Goal: Communication & Community: Share content

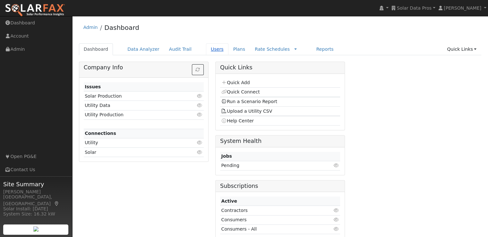
click at [206, 49] on link "Users" at bounding box center [217, 49] width 22 height 12
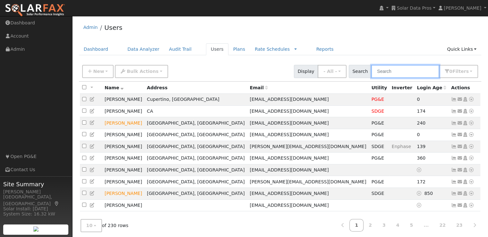
click at [405, 70] on input "text" at bounding box center [405, 71] width 68 height 13
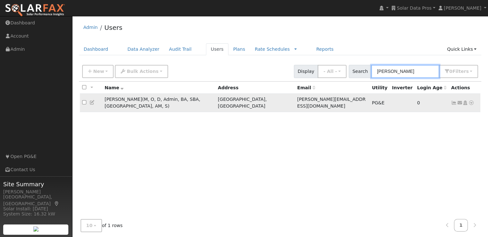
type input "leroy"
click at [83, 100] on input "checkbox" at bounding box center [84, 102] width 4 height 4
checkbox input "true"
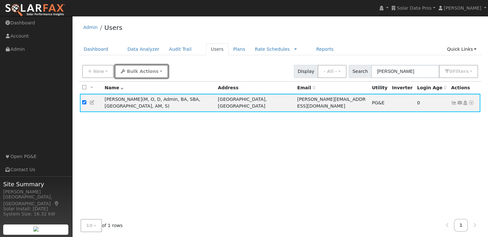
click at [135, 71] on span "Bulk Actions" at bounding box center [143, 71] width 32 height 5
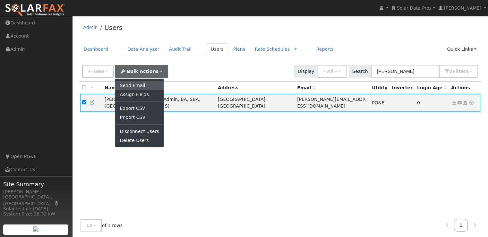
click at [130, 83] on link "Send Email" at bounding box center [139, 85] width 48 height 9
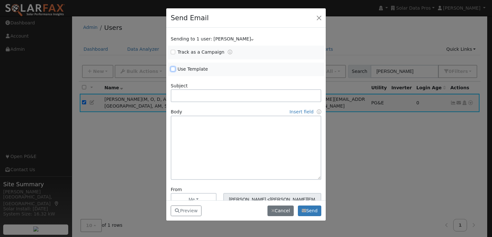
click at [174, 69] on input "Use Template" at bounding box center [173, 69] width 4 height 4
checkbox input "true"
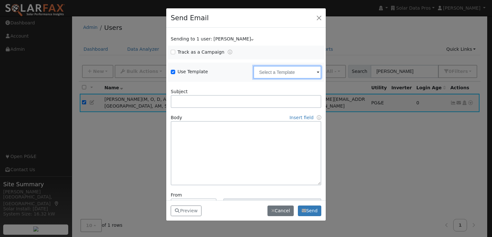
click at [276, 71] on input "text" at bounding box center [288, 72] width 68 height 13
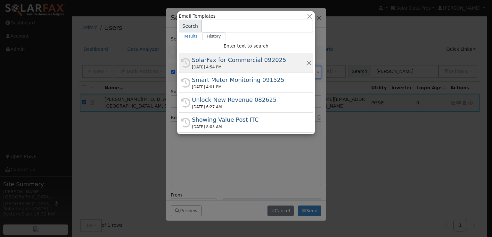
click at [254, 60] on div "SolarFax for Commercial 092025" at bounding box center [249, 59] width 114 height 9
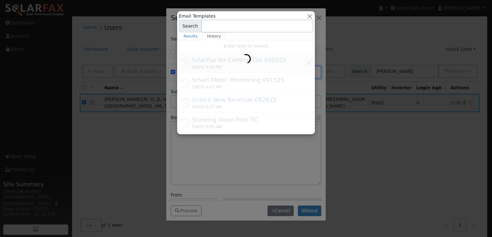
type input "SolarFax for Commercial 092025"
type input "Commercial Storage Modeling with SolarFax®"
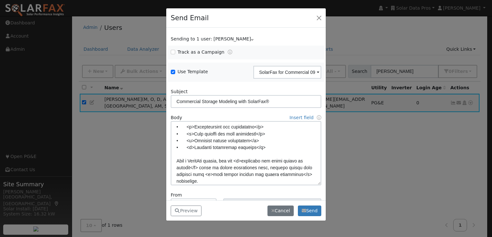
scroll to position [41, 0]
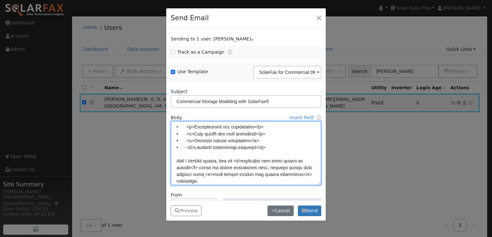
click at [195, 138] on textarea at bounding box center [246, 153] width 151 height 64
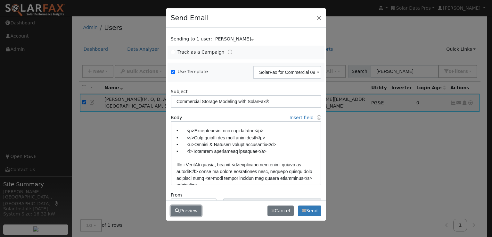
click at [184, 207] on button "Preview" at bounding box center [186, 210] width 31 height 11
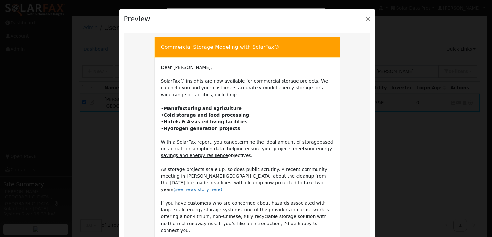
click at [184, 207] on td "Dear Leroy, SolarFax® insights are now available for commercial storage project…" at bounding box center [247, 186] width 173 height 244
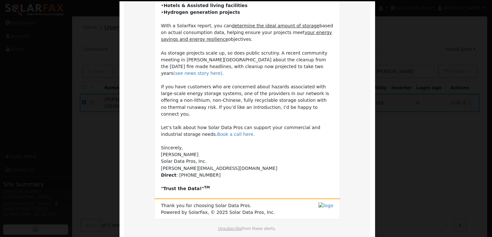
scroll to position [144, 0]
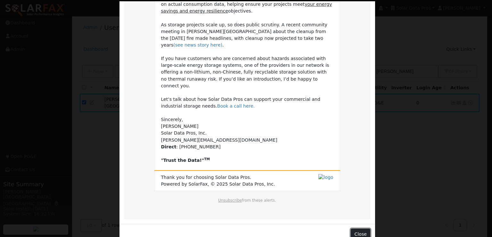
click at [358, 228] on button "Close" at bounding box center [361, 233] width 20 height 11
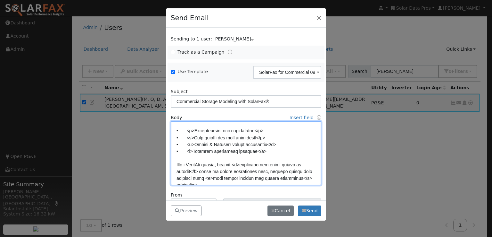
click at [231, 131] on textarea at bounding box center [246, 153] width 151 height 64
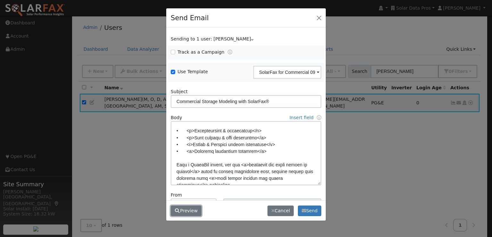
click at [185, 210] on button "Preview" at bounding box center [186, 210] width 31 height 11
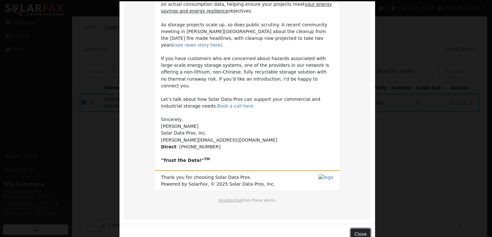
click at [363, 228] on button "Close" at bounding box center [361, 233] width 20 height 11
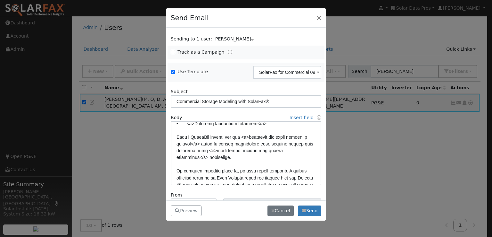
scroll to position [63, 0]
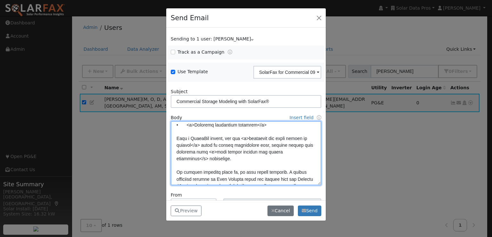
click at [292, 143] on textarea at bounding box center [246, 153] width 151 height 64
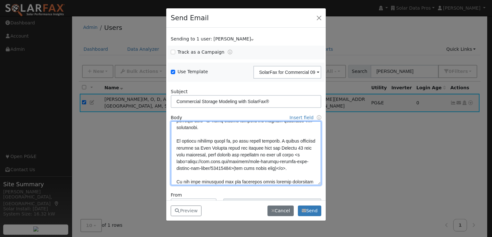
scroll to position [101, 0]
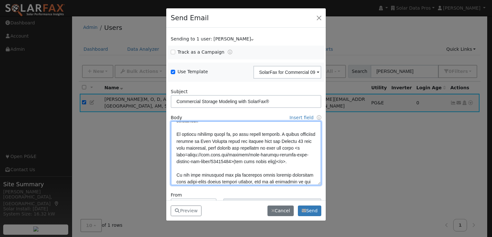
drag, startPoint x: 208, startPoint y: 148, endPoint x: 251, endPoint y: 144, distance: 43.2
click at [251, 144] on textarea at bounding box center [246, 153] width 151 height 64
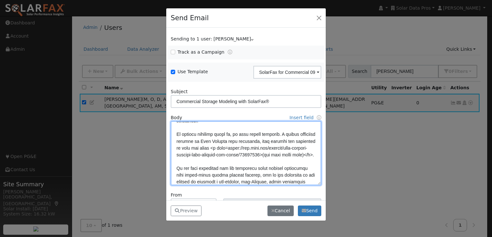
click at [291, 152] on textarea at bounding box center [246, 153] width 151 height 64
click at [193, 148] on textarea at bounding box center [246, 153] width 151 height 64
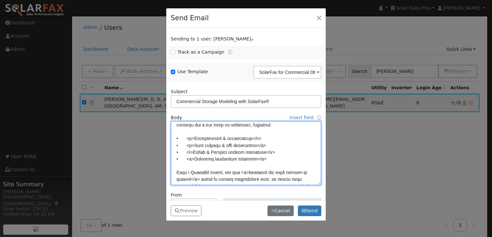
scroll to position [30, 0]
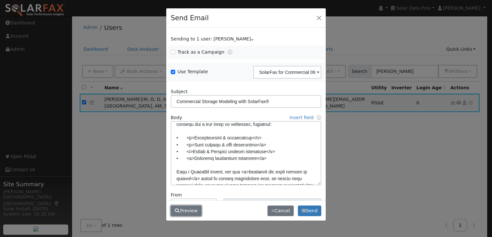
click at [191, 210] on button "Preview" at bounding box center [186, 210] width 31 height 11
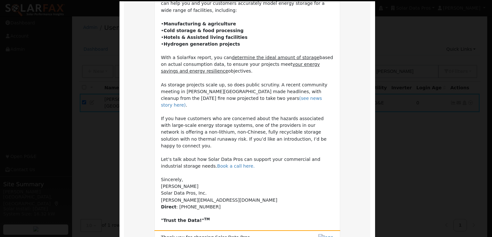
scroll to position [144, 0]
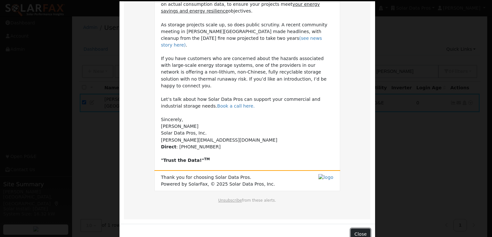
click at [359, 228] on button "Close" at bounding box center [361, 233] width 20 height 11
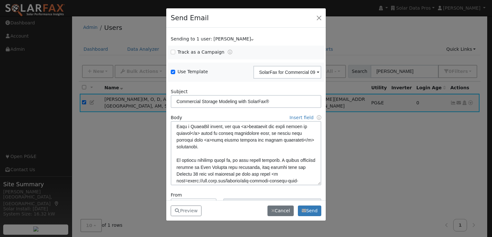
scroll to position [76, 0]
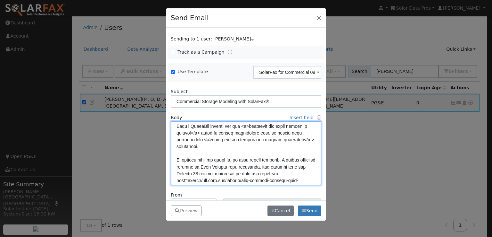
click at [222, 165] on textarea at bounding box center [246, 153] width 151 height 64
paste textarea "<b>"
type textarea "Dear {user_fname}, SolarFax® insights are now available for commercial storage …"
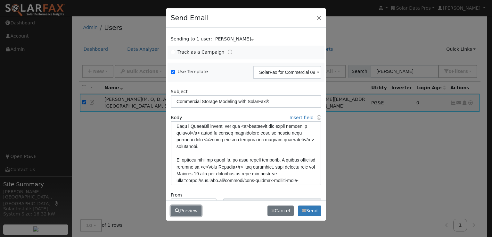
click at [184, 209] on button "Preview" at bounding box center [186, 210] width 31 height 11
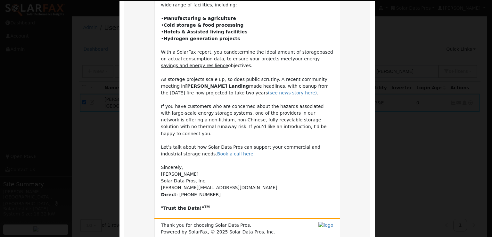
scroll to position [144, 0]
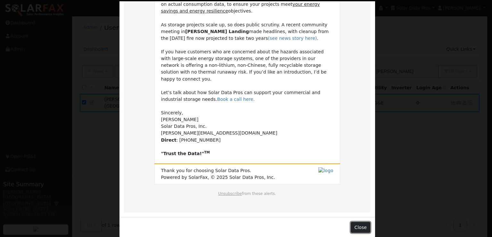
click at [364, 222] on button "Close" at bounding box center [361, 227] width 20 height 11
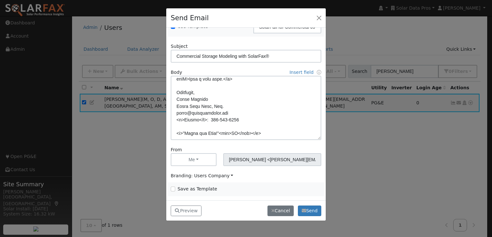
scroll to position [45, 0]
click at [172, 189] on input "Save as Template" at bounding box center [173, 188] width 4 height 4
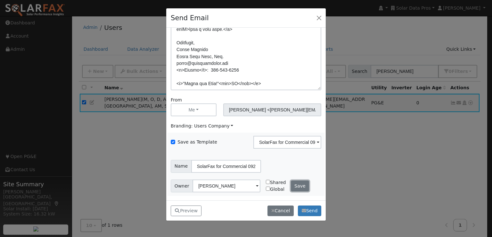
click at [298, 187] on button "Save" at bounding box center [300, 185] width 19 height 11
checkbox input "false"
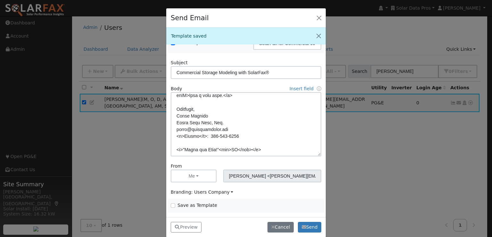
scroll to position [45, 0]
click at [186, 224] on button "Preview" at bounding box center [186, 227] width 31 height 11
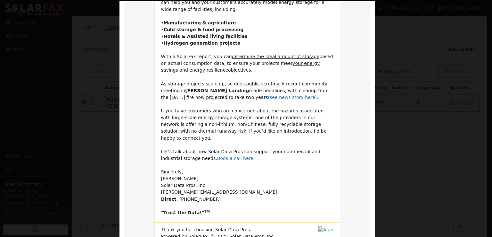
scroll to position [144, 0]
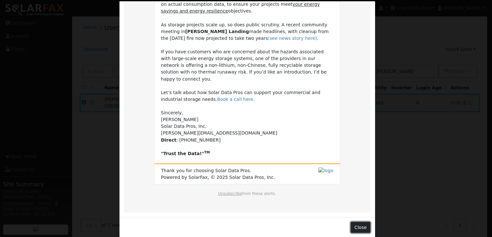
click at [362, 222] on button "Close" at bounding box center [361, 227] width 20 height 11
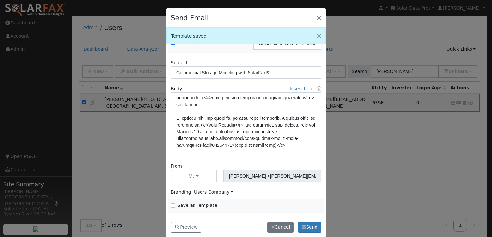
scroll to position [90, 0]
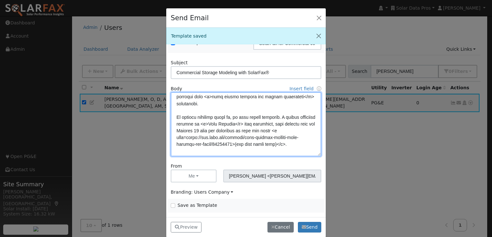
click at [215, 122] on textarea at bounding box center [246, 124] width 151 height 64
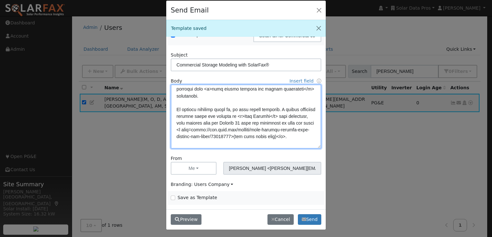
type textarea "Dear {user_fname}, SolarFax® insights are now available for commercial storage …"
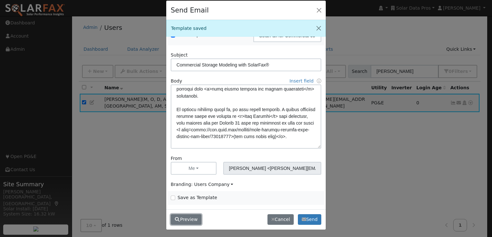
click at [185, 216] on button "Preview" at bounding box center [186, 219] width 31 height 11
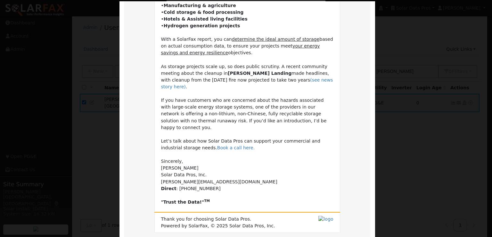
scroll to position [144, 0]
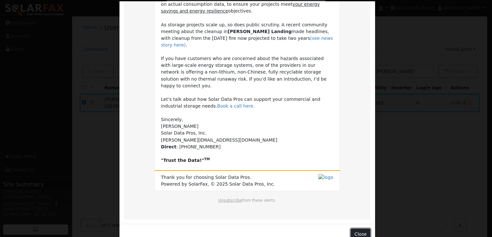
click at [360, 228] on button "Close" at bounding box center [361, 233] width 20 height 11
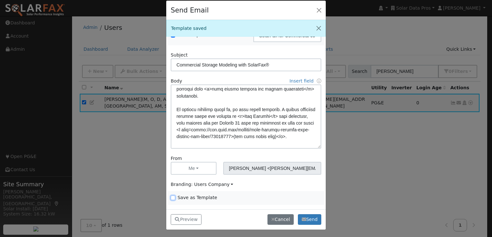
click at [173, 196] on input "Save as Template" at bounding box center [173, 197] width 4 height 4
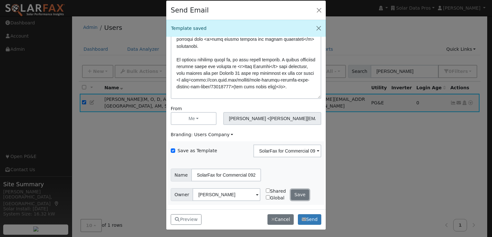
click at [295, 195] on button "Save" at bounding box center [300, 194] width 19 height 11
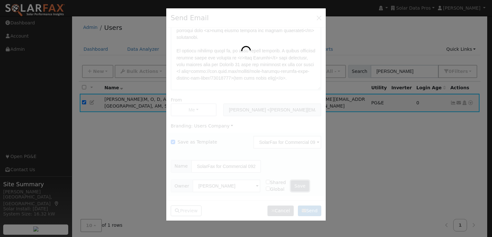
scroll to position [0, 0]
checkbox input "false"
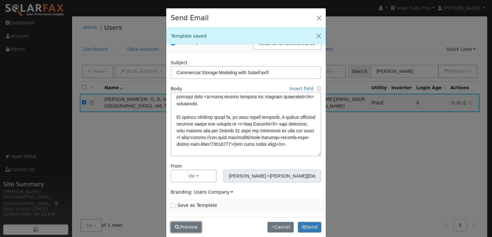
click at [187, 224] on button "Preview" at bounding box center [186, 227] width 31 height 11
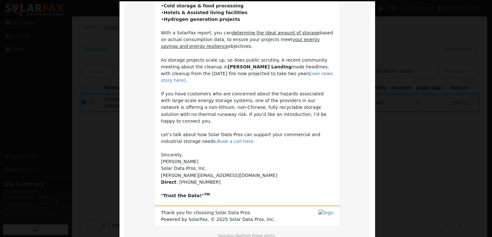
scroll to position [0, 0]
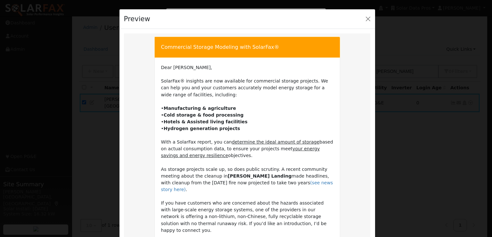
click at [321, 118] on td "Dear Leroy, SolarFax® insights are now available for commercial storage project…" at bounding box center [247, 186] width 173 height 244
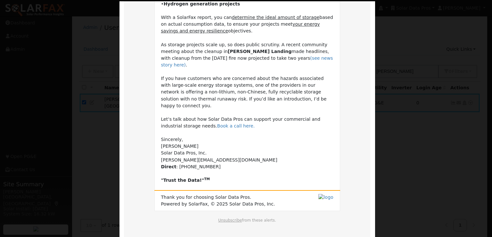
scroll to position [144, 0]
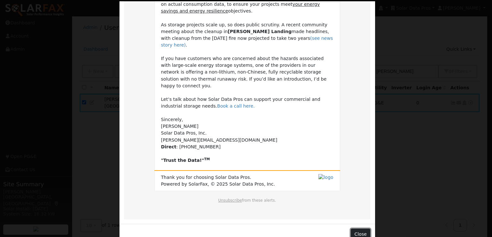
click at [364, 228] on button "Close" at bounding box center [361, 233] width 20 height 11
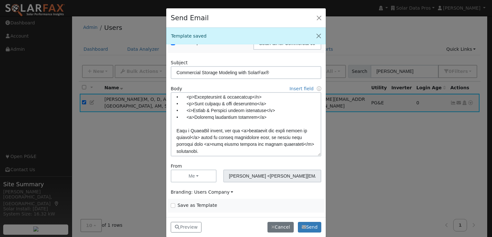
scroll to position [42, 0]
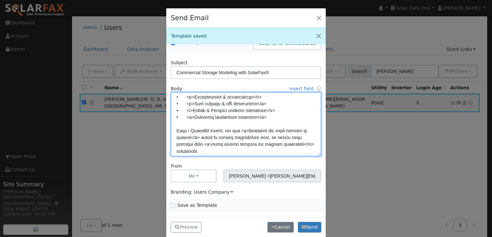
click at [212, 110] on textarea at bounding box center [246, 124] width 151 height 64
type textarea "Dear {user_fname}, SolarFax® insights are now available for commercial storage …"
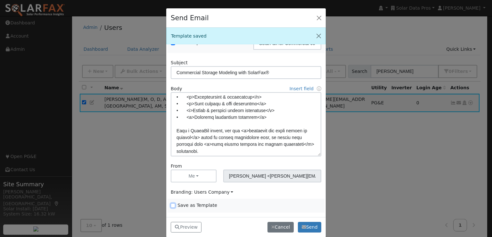
click at [171, 205] on input "Save as Template" at bounding box center [173, 205] width 4 height 4
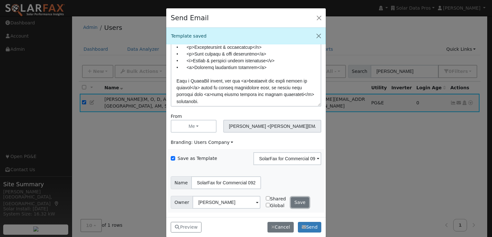
click at [294, 198] on button "Save" at bounding box center [300, 202] width 19 height 11
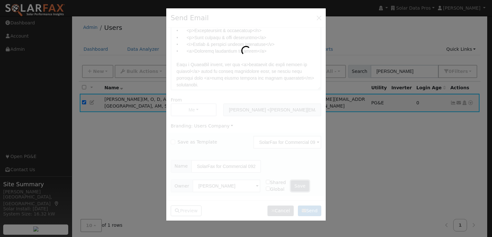
checkbox input "false"
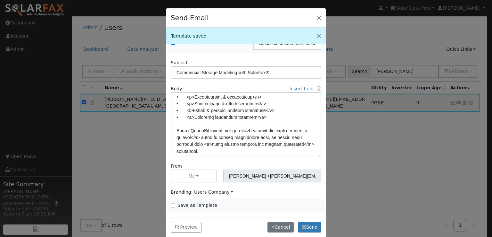
scroll to position [45, 0]
click at [190, 225] on button "Preview" at bounding box center [186, 227] width 31 height 11
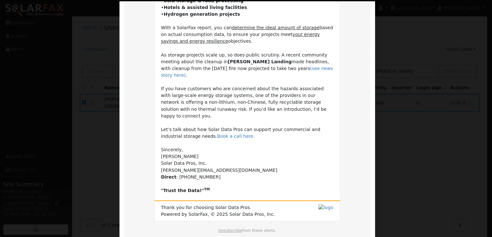
scroll to position [144, 0]
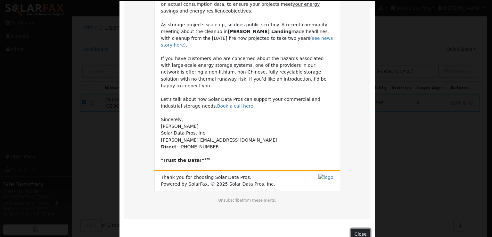
click at [360, 228] on button "Close" at bounding box center [361, 233] width 20 height 11
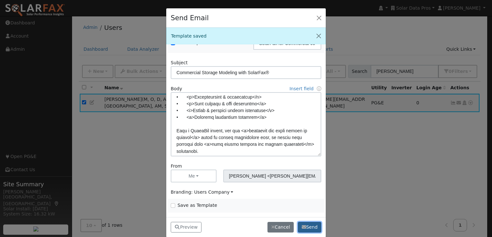
click at [311, 226] on button "Send" at bounding box center [309, 227] width 23 height 11
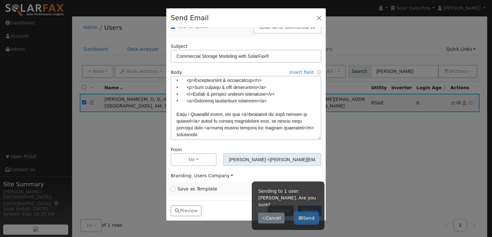
click at [309, 212] on button "Send" at bounding box center [306, 217] width 23 height 11
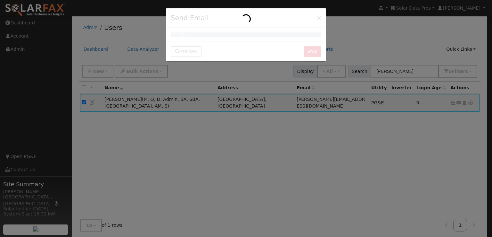
scroll to position [0, 0]
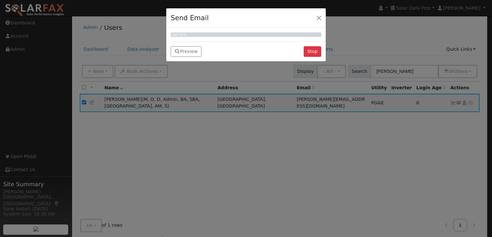
click at [309, 211] on div "Send Email 0 of 1 0% Preview Preview Commercial Storage Modeling with SolarFax®…" at bounding box center [246, 118] width 492 height 237
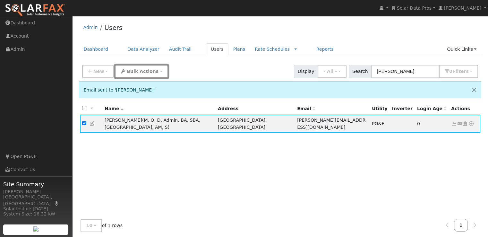
click at [132, 70] on span "Bulk Actions" at bounding box center [143, 71] width 32 height 5
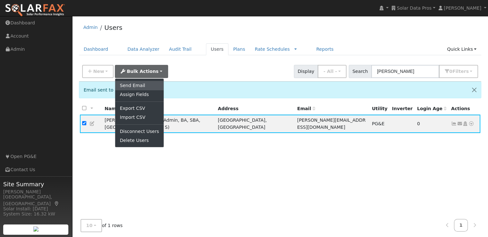
click at [132, 86] on link "Send Email" at bounding box center [139, 85] width 48 height 9
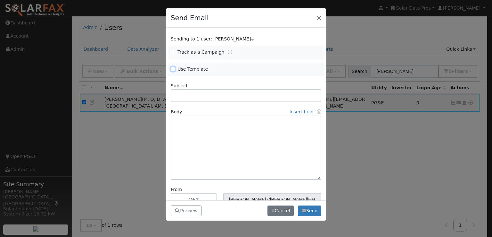
click at [173, 69] on input "Use Template" at bounding box center [173, 69] width 4 height 4
checkbox input "true"
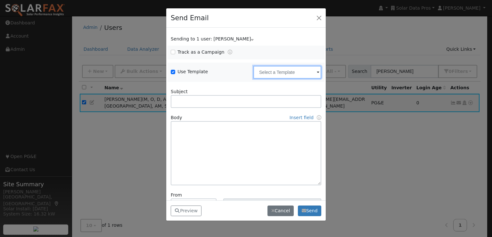
click at [277, 70] on input "text" at bounding box center [288, 72] width 68 height 13
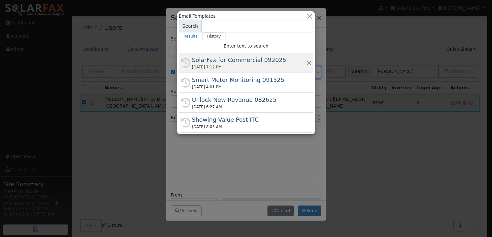
click at [249, 62] on div "SolarFax for Commercial 092025" at bounding box center [249, 59] width 114 height 9
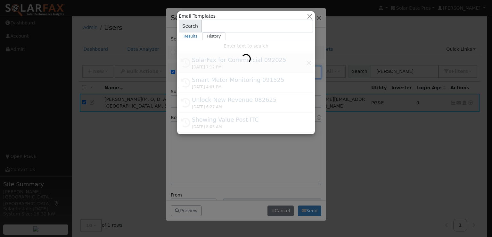
type input "SolarFax for Commercial 092025"
type input "Commercial Storage Modeling with SolarFax®"
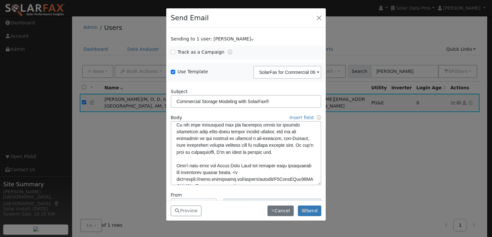
scroll to position [151, 0]
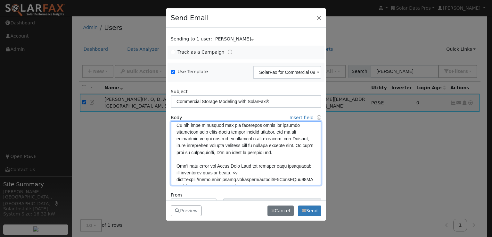
click at [250, 145] on textarea at bounding box center [246, 153] width 151 height 64
paste textarea "<u>"
click at [294, 144] on textarea at bounding box center [246, 153] width 151 height 64
paste textarea "</u>"
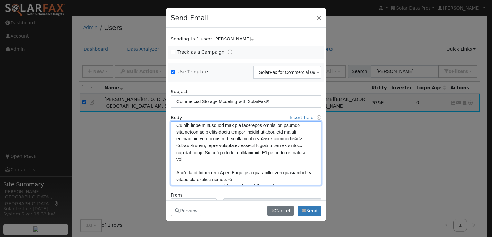
paste textarea "</u>"
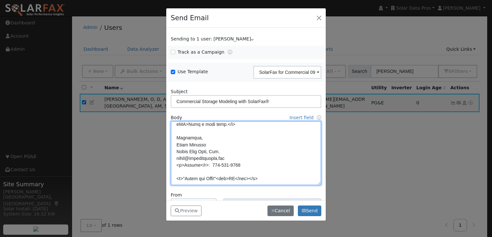
scroll to position [45, 0]
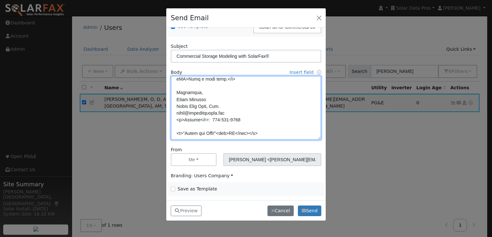
type textarea "Dear {user_fname}, SolarFax® insights are now available for commercial storage …"
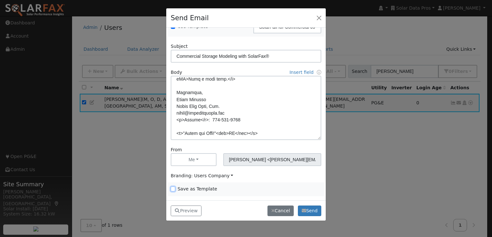
click at [173, 187] on input "Save as Template" at bounding box center [173, 188] width 4 height 4
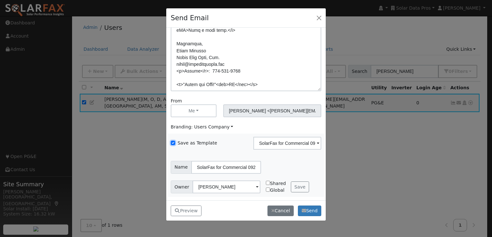
scroll to position [95, 0]
click at [292, 187] on button "Save" at bounding box center [300, 185] width 19 height 11
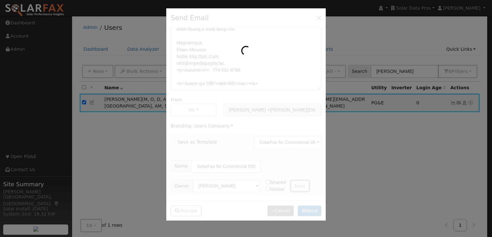
checkbox input "false"
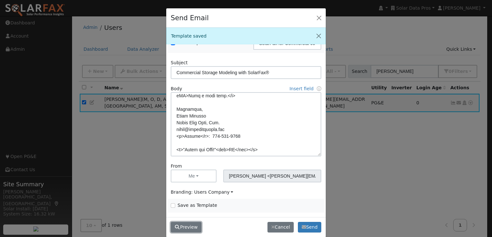
click at [181, 225] on button "Preview" at bounding box center [186, 227] width 31 height 11
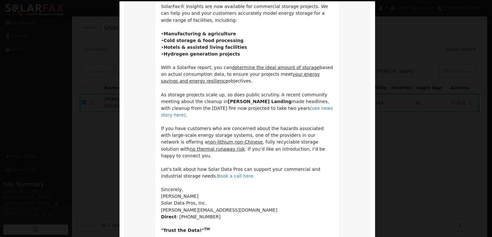
scroll to position [144, 0]
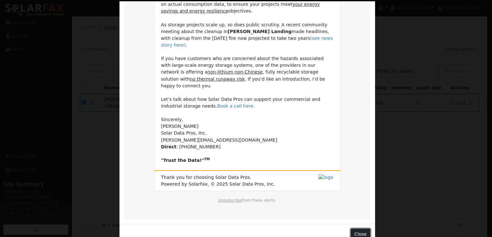
click at [362, 228] on button "Close" at bounding box center [361, 233] width 20 height 11
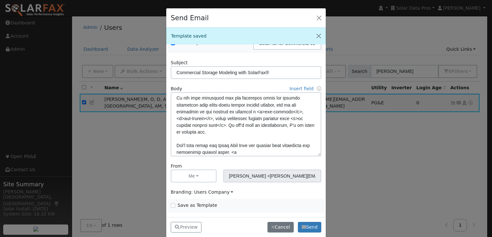
scroll to position [149, 0]
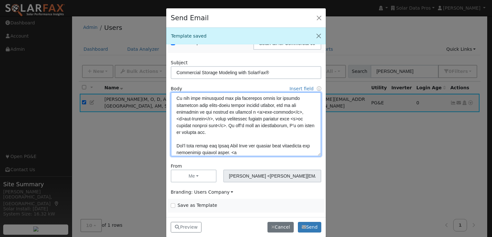
click at [183, 130] on textarea at bounding box center [246, 124] width 151 height 64
type textarea "Dear {user_fname}, SolarFax® insights are now available for commercial storage …"
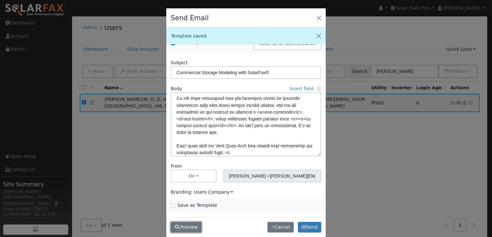
click at [182, 226] on button "Preview" at bounding box center [186, 227] width 31 height 11
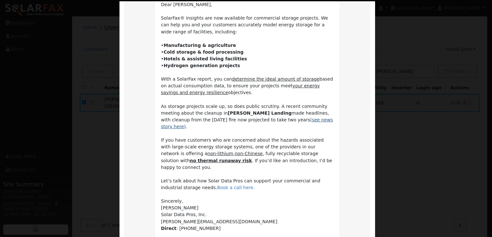
scroll to position [64, 0]
click at [263, 185] on td "Dear Leroy, SolarFax® insights are now available for commercial storage project…" at bounding box center [247, 122] width 173 height 244
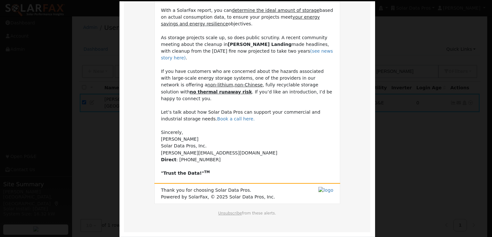
scroll to position [144, 0]
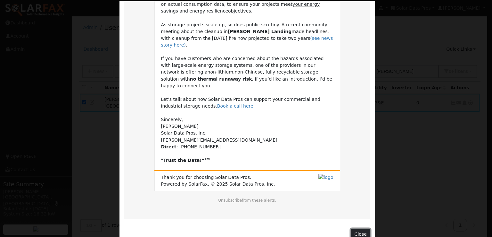
click at [362, 228] on button "Close" at bounding box center [361, 233] width 20 height 11
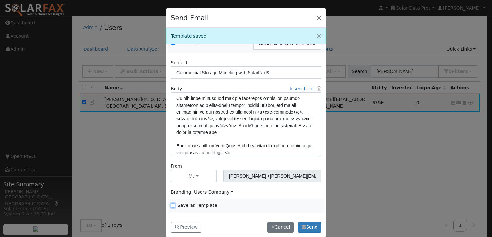
click at [172, 205] on input "Save as Template" at bounding box center [173, 205] width 4 height 4
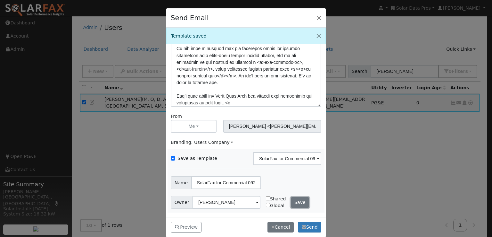
click at [296, 202] on button "Save" at bounding box center [300, 202] width 19 height 11
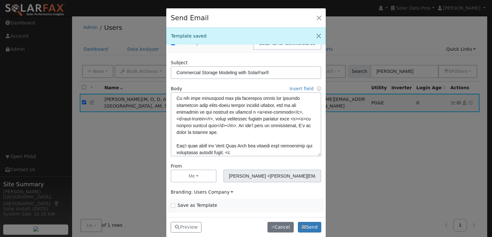
scroll to position [45, 0]
click at [184, 225] on button "Preview" at bounding box center [186, 227] width 31 height 11
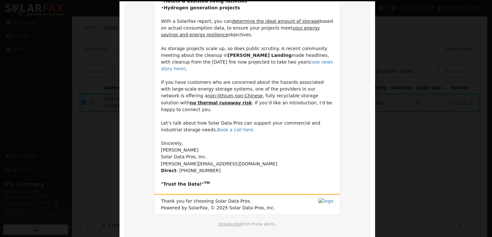
scroll to position [144, 0]
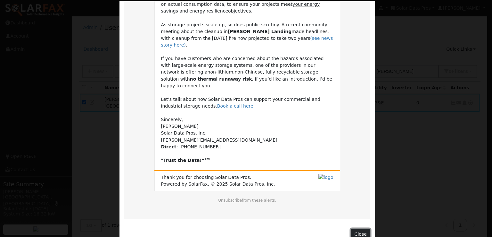
click at [360, 228] on button "Close" at bounding box center [361, 233] width 20 height 11
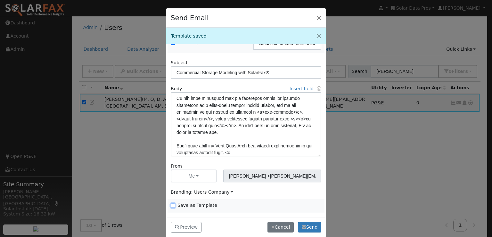
click at [171, 206] on input "Save as Template" at bounding box center [173, 205] width 4 height 4
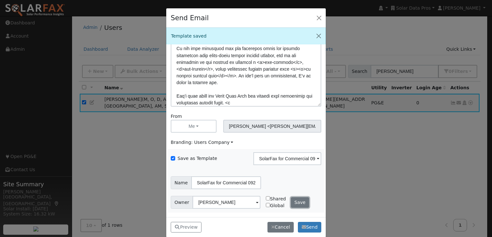
click at [293, 204] on button "Save" at bounding box center [300, 202] width 19 height 11
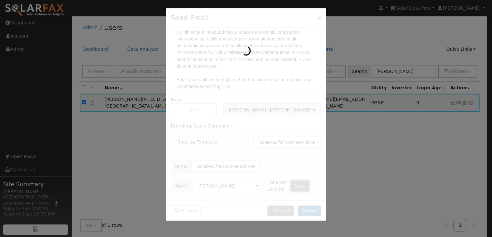
checkbox input "false"
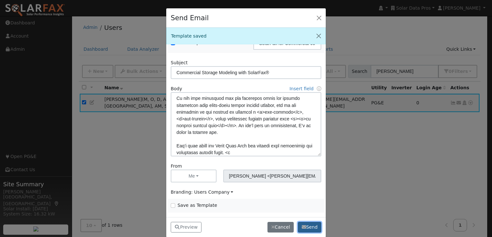
click at [311, 226] on button "Send" at bounding box center [309, 227] width 23 height 11
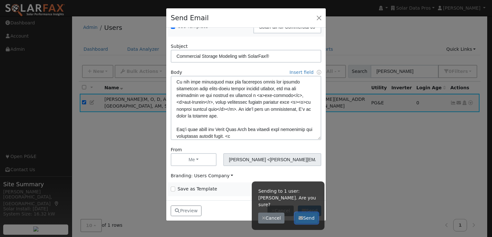
click at [310, 212] on button "Send" at bounding box center [306, 217] width 23 height 11
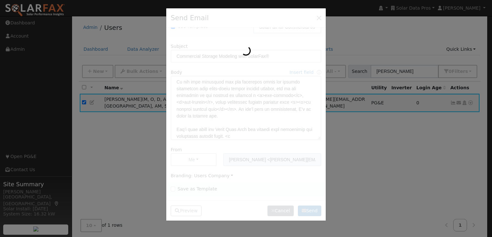
scroll to position [0, 0]
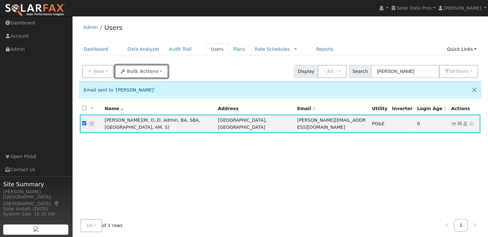
click at [146, 72] on span "Bulk Actions" at bounding box center [143, 71] width 32 height 5
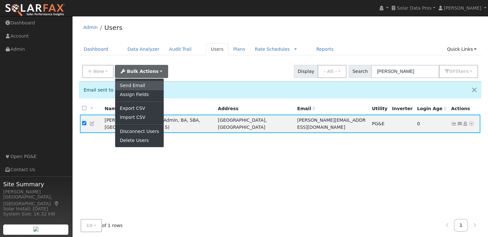
click at [144, 82] on link "Send Email" at bounding box center [139, 85] width 48 height 9
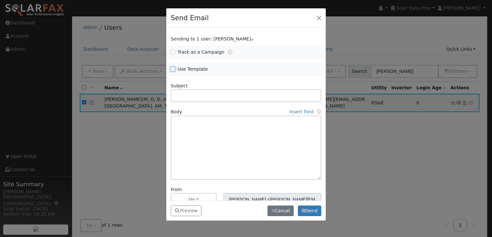
click at [175, 70] on input "Use Template" at bounding box center [173, 69] width 4 height 4
checkbox input "true"
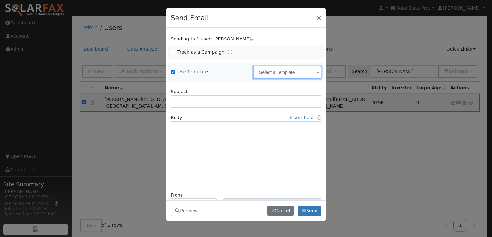
click at [287, 71] on input "text" at bounding box center [288, 72] width 68 height 13
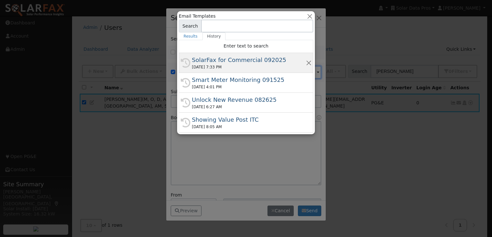
click at [244, 59] on div "SolarFax for Commercial 092025" at bounding box center [249, 59] width 114 height 9
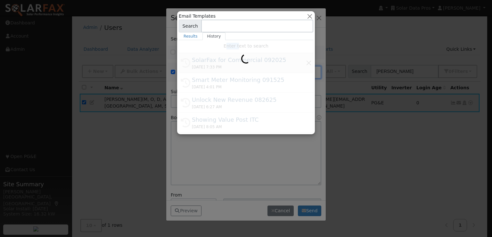
type input "SolarFax for Commercial 092025"
type input "Commercial Storage Modeling with SolarFax®"
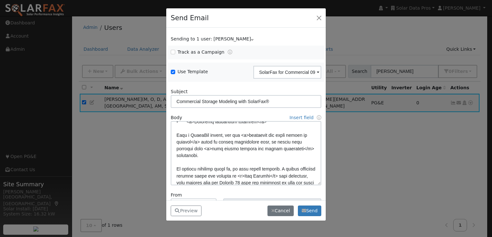
scroll to position [67, 0]
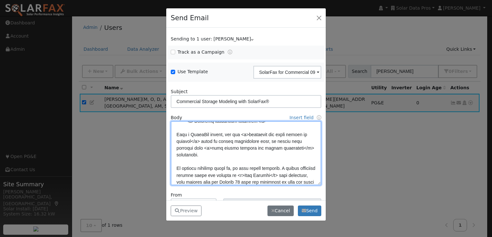
click at [232, 147] on textarea at bounding box center [246, 153] width 151 height 64
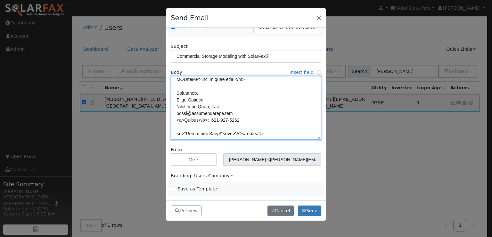
scroll to position [45, 0]
type textarea "Dear {user_fname}, SolarFax® insights are now available for commercial storage …"
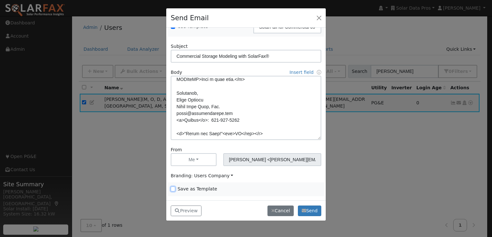
click at [174, 186] on input "Save as Template" at bounding box center [173, 188] width 4 height 4
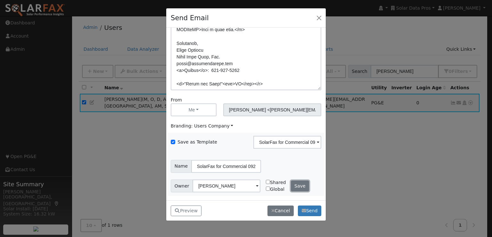
click at [299, 189] on button "Save" at bounding box center [300, 185] width 19 height 11
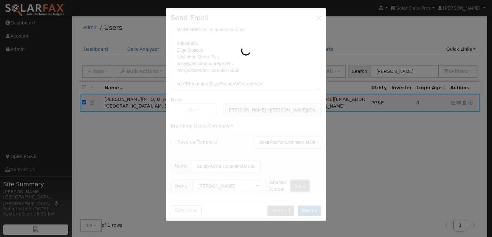
checkbox input "false"
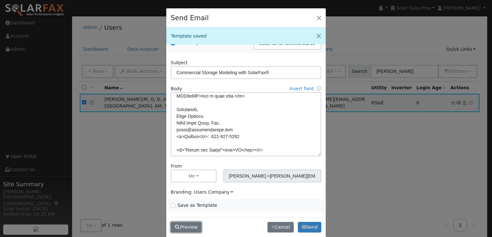
click at [189, 231] on button "Preview" at bounding box center [186, 227] width 31 height 11
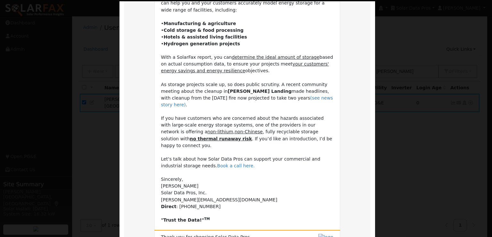
scroll to position [144, 0]
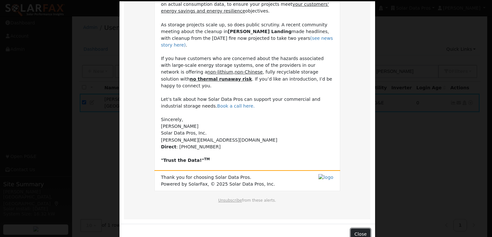
click at [359, 228] on button "Close" at bounding box center [361, 233] width 20 height 11
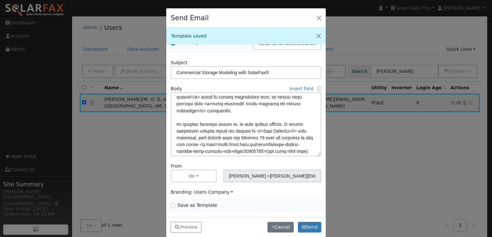
scroll to position [83, 0]
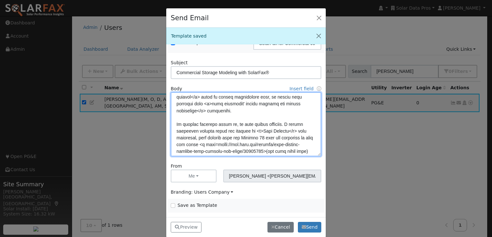
click at [253, 98] on textarea at bounding box center [246, 124] width 151 height 64
click at [253, 102] on textarea at bounding box center [246, 124] width 151 height 64
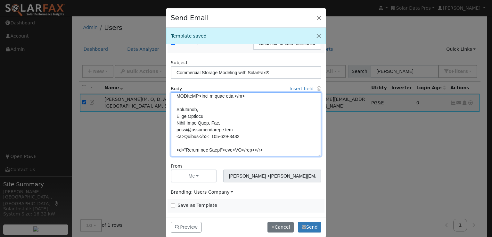
scroll to position [8, 0]
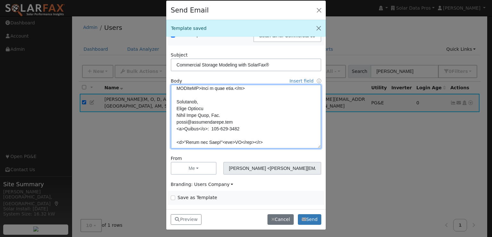
type textarea "Dear {user_fname}, SolarFax® insights are now available for commercial storage …"
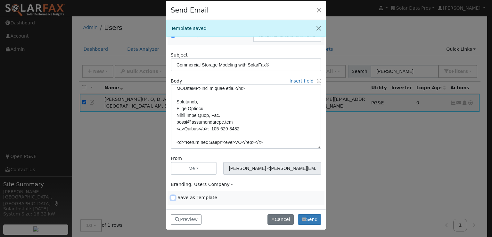
click at [173, 196] on input "Save as Template" at bounding box center [173, 197] width 4 height 4
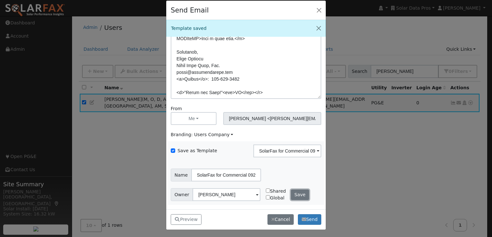
click at [295, 193] on button "Save" at bounding box center [300, 194] width 19 height 11
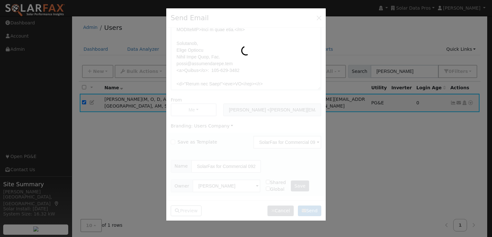
scroll to position [45, 0]
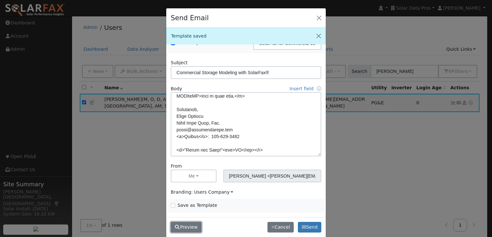
click at [178, 224] on icon "button" at bounding box center [178, 226] width 6 height 4
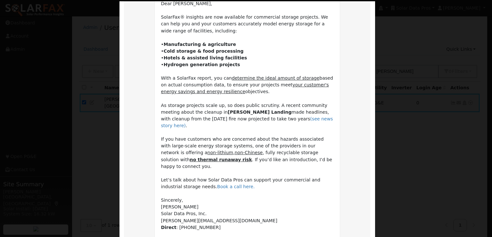
scroll to position [66, 0]
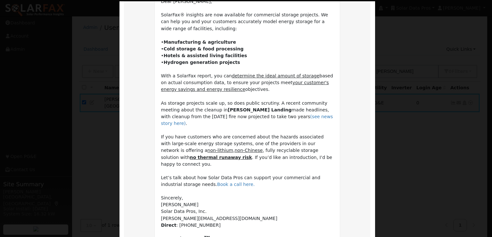
click at [351, 134] on tr "Commercial Storage Modeling with SolarFax® Dear Leroy, SolarFax® insights are n…" at bounding box center [247, 132] width 247 height 330
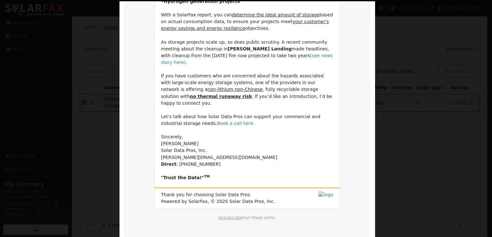
scroll to position [128, 0]
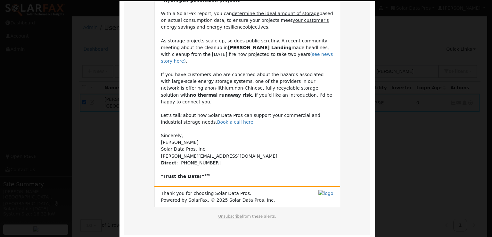
click at [351, 134] on tr "Commercial Storage Modeling with SolarFax® Dear Leroy, SolarFax® insights are n…" at bounding box center [247, 70] width 247 height 330
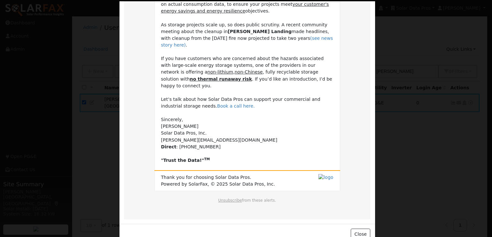
scroll to position [144, 0]
click at [356, 229] on button "Close" at bounding box center [361, 234] width 20 height 11
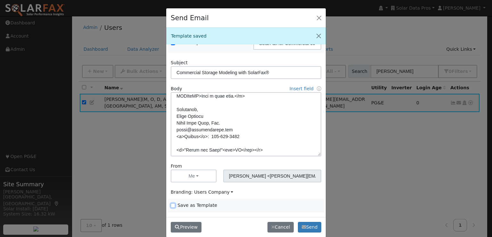
click at [173, 204] on input "Save as Template" at bounding box center [173, 205] width 4 height 4
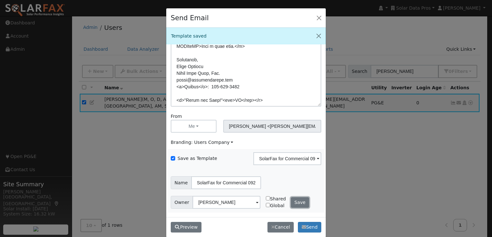
click at [294, 201] on button "Save" at bounding box center [300, 202] width 19 height 11
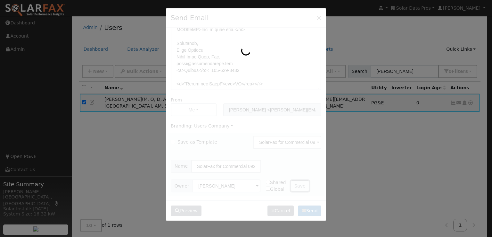
checkbox input "false"
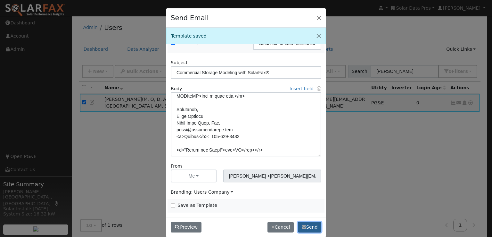
click at [312, 229] on button "Send" at bounding box center [309, 227] width 23 height 11
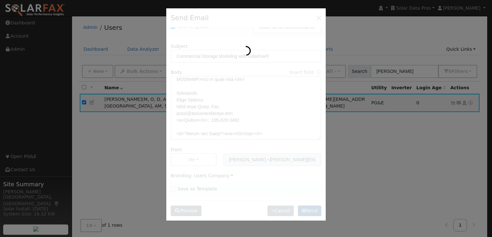
click at [312, 229] on div "Send Email Sending to 1 user: Leroy Coffman Name Issue Leroy Coffman Track as a…" at bounding box center [246, 118] width 492 height 237
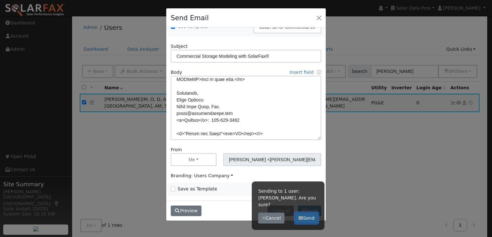
click at [306, 212] on button "Send" at bounding box center [306, 217] width 23 height 11
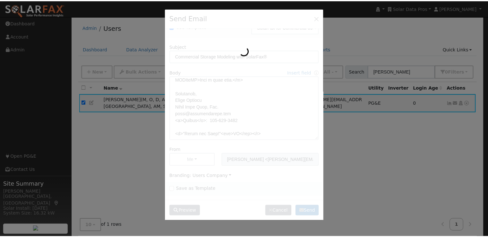
scroll to position [0, 0]
